Goal: Task Accomplishment & Management: Complete application form

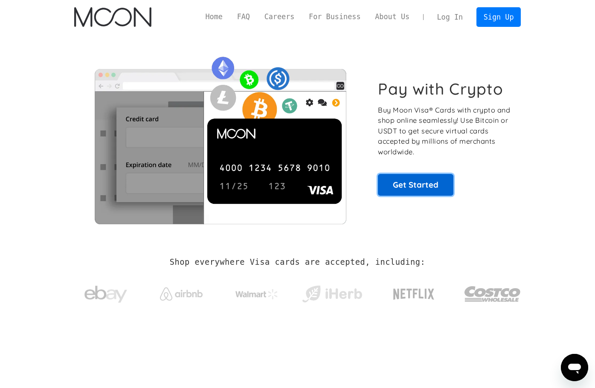
click at [399, 184] on link "Get Started" at bounding box center [416, 184] width 76 height 21
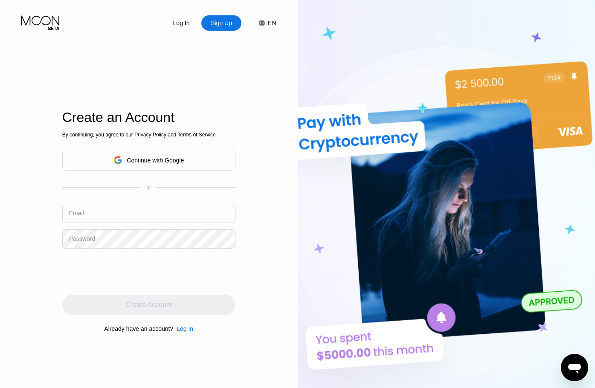
click at [91, 218] on input "text" at bounding box center [148, 213] width 173 height 19
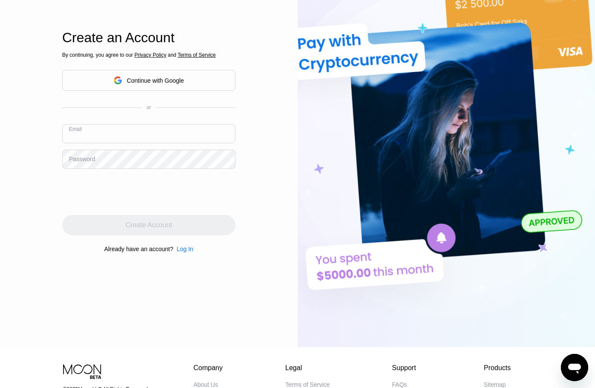
scroll to position [85, 0]
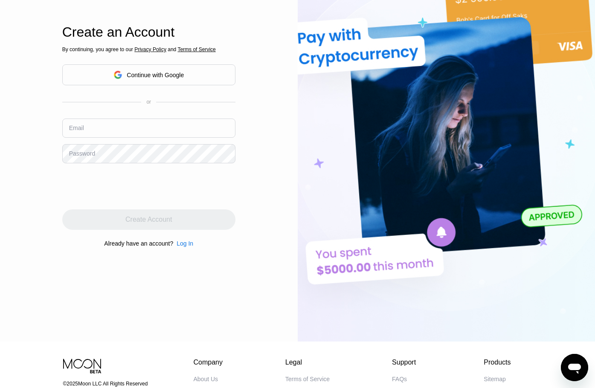
click at [189, 283] on div "Create an Account By continuing, you agree to our Privacy Policy and Terms of S…" at bounding box center [148, 136] width 173 height 427
click at [105, 131] on input "text" at bounding box center [148, 128] width 173 height 19
click at [149, 132] on input "text" at bounding box center [148, 128] width 173 height 19
